Goal: Information Seeking & Learning: Learn about a topic

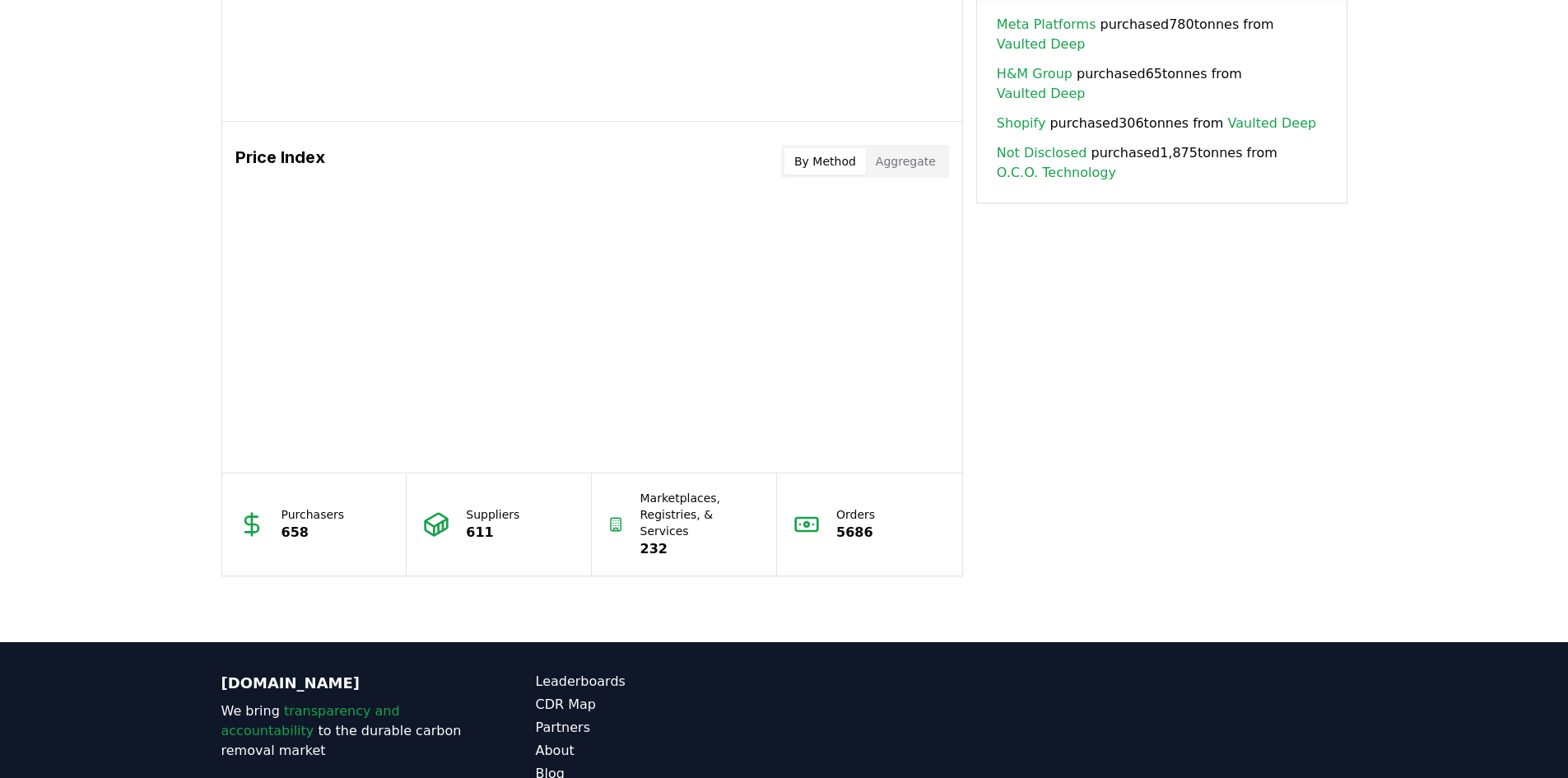
scroll to position [1362, 0]
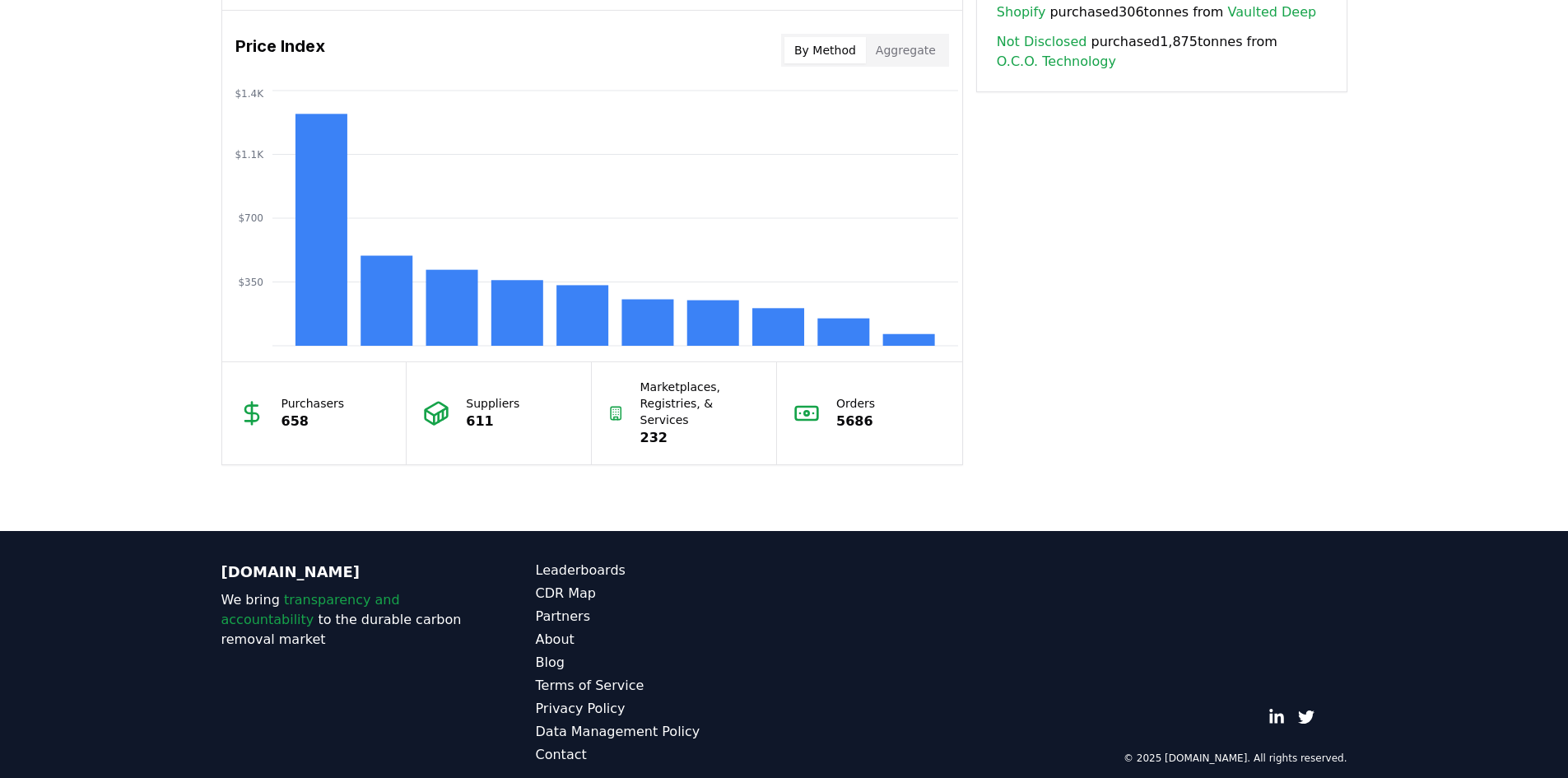
drag, startPoint x: 484, startPoint y: 412, endPoint x: 508, endPoint y: 428, distance: 28.8
click at [486, 415] on p "611" at bounding box center [492, 421] width 53 height 20
click at [653, 429] on p "232" at bounding box center [700, 438] width 120 height 20
click at [846, 425] on div "Orders 5686" at bounding box center [870, 412] width 186 height 102
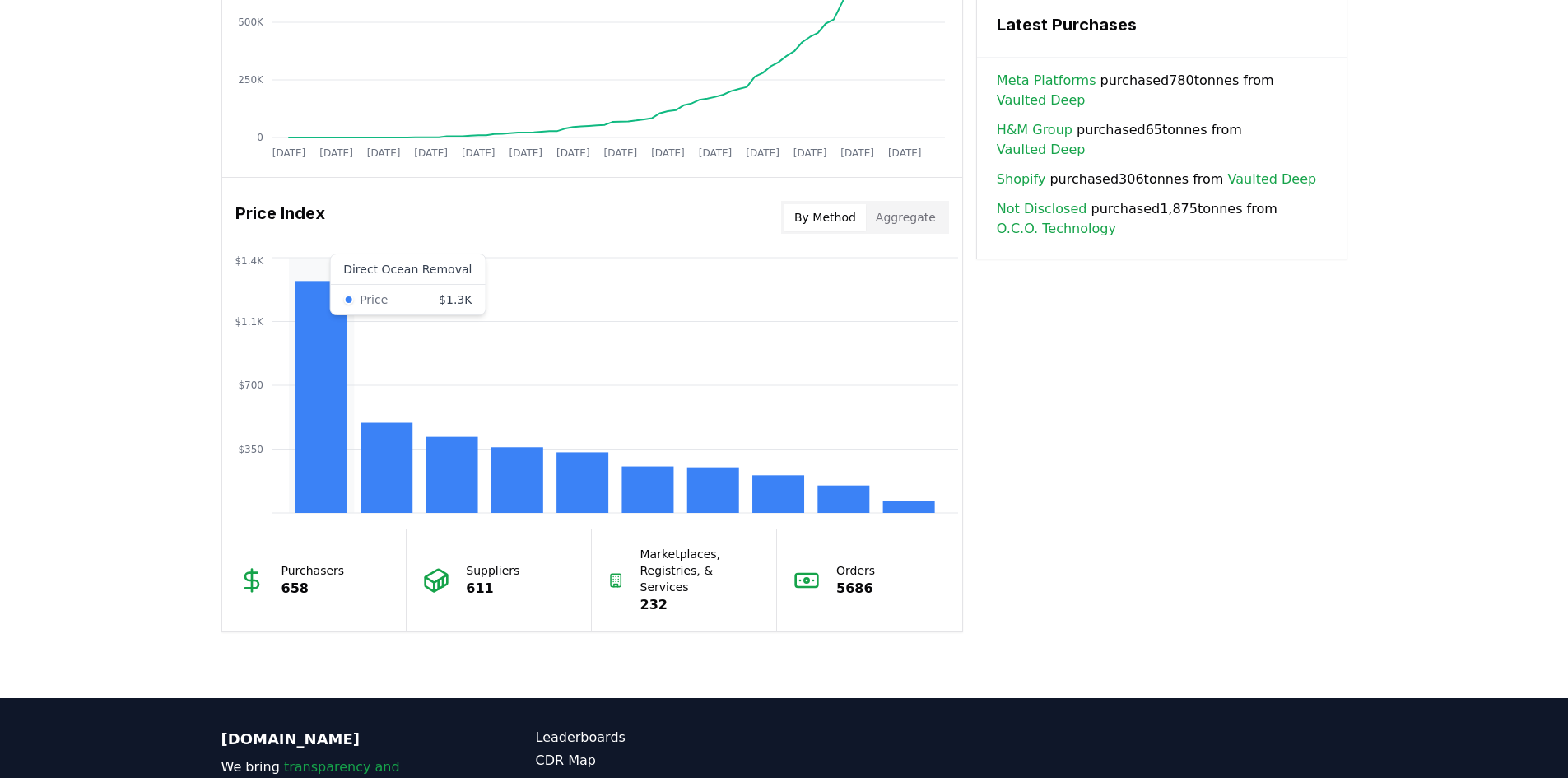
scroll to position [1197, 0]
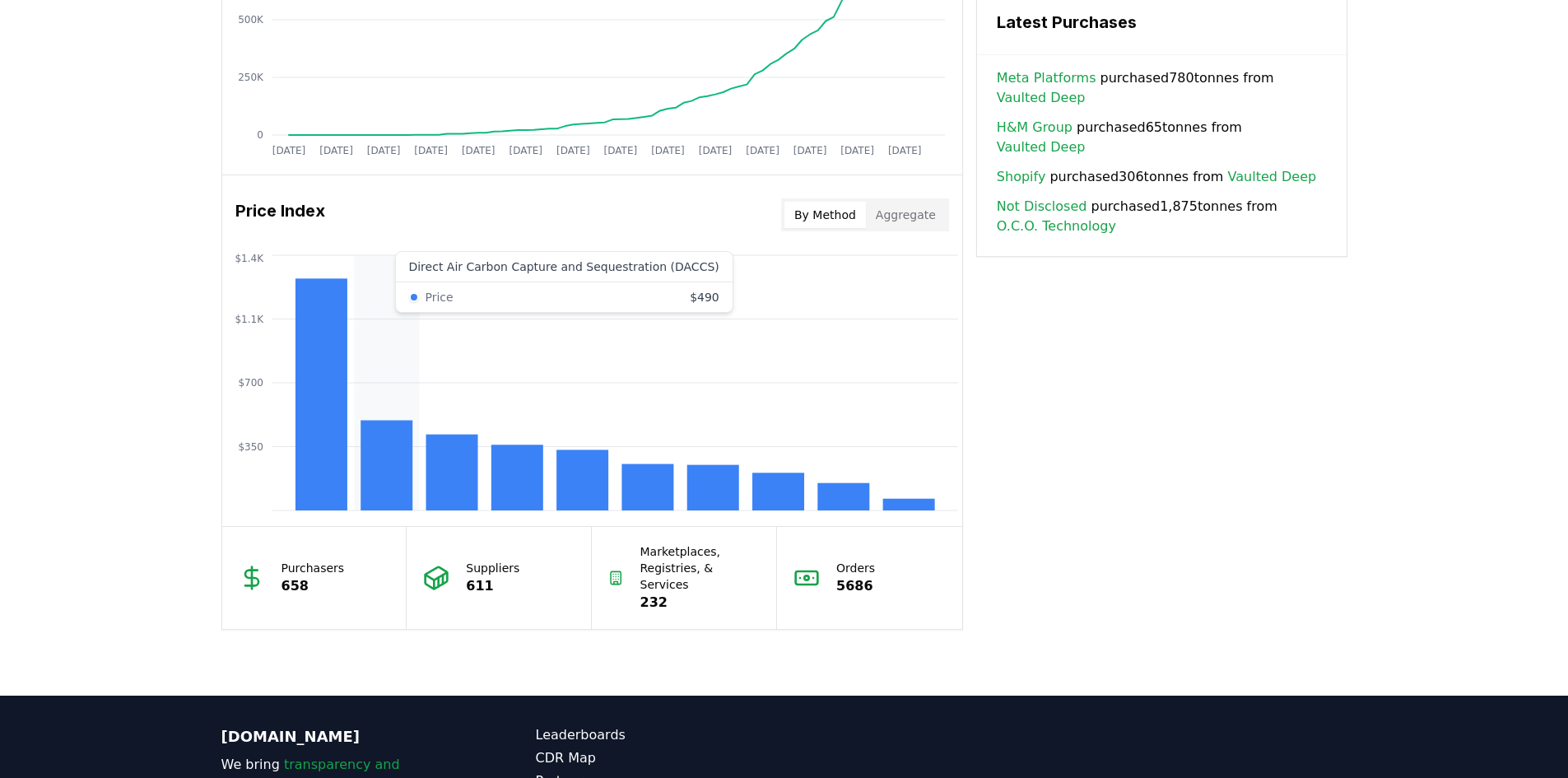
click at [367, 477] on rect at bounding box center [386, 466] width 52 height 90
click at [370, 477] on rect at bounding box center [386, 466] width 52 height 90
click at [389, 484] on rect at bounding box center [386, 466] width 52 height 90
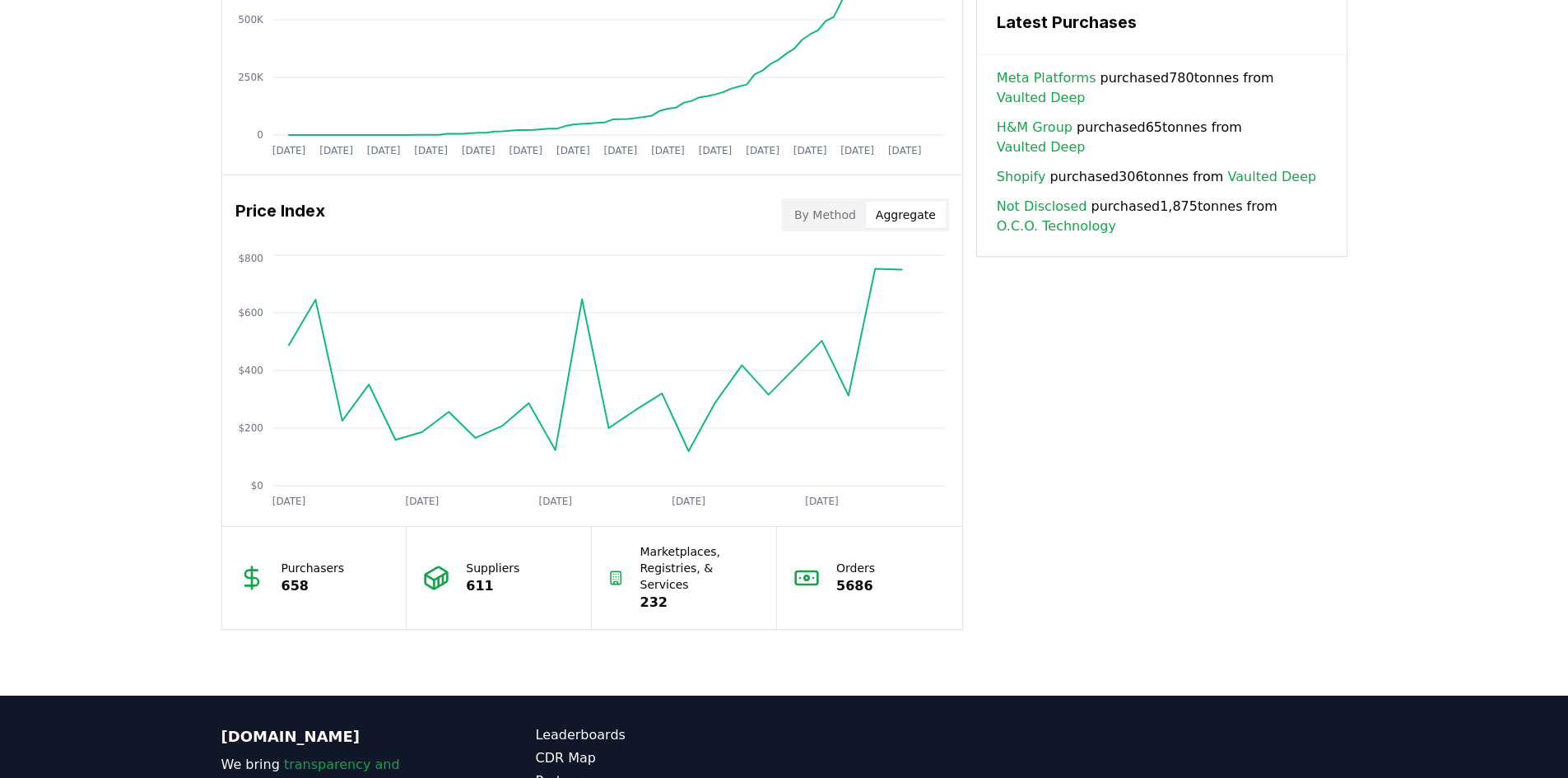
click at [894, 203] on button "Aggregate" at bounding box center [905, 215] width 80 height 26
click at [829, 224] on button "By Method" at bounding box center [825, 215] width 82 height 26
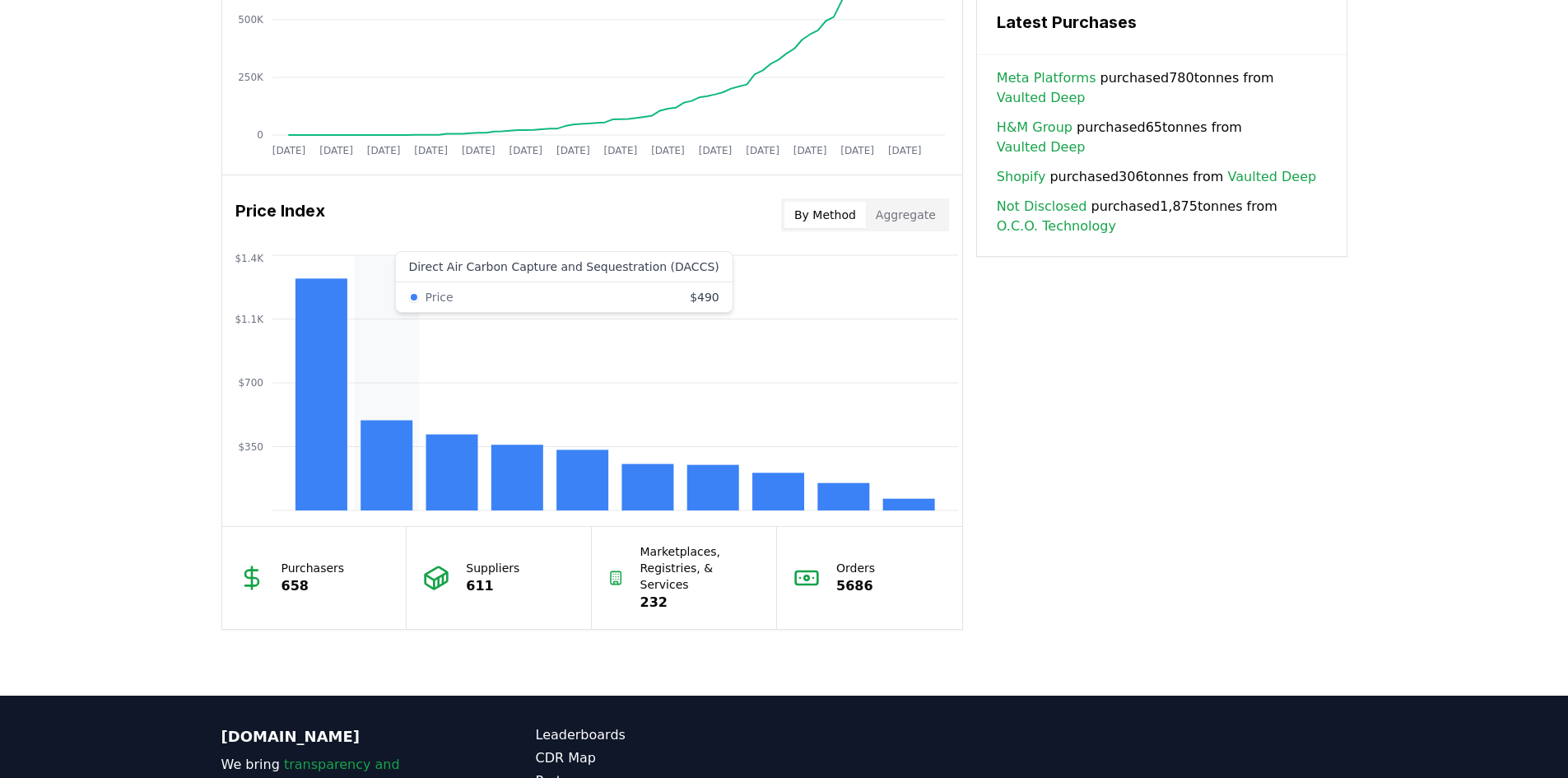
click at [394, 475] on rect at bounding box center [386, 466] width 52 height 90
click at [409, 459] on rect at bounding box center [386, 466] width 52 height 90
click at [406, 454] on rect at bounding box center [386, 466] width 52 height 90
